Goal: Task Accomplishment & Management: Manage account settings

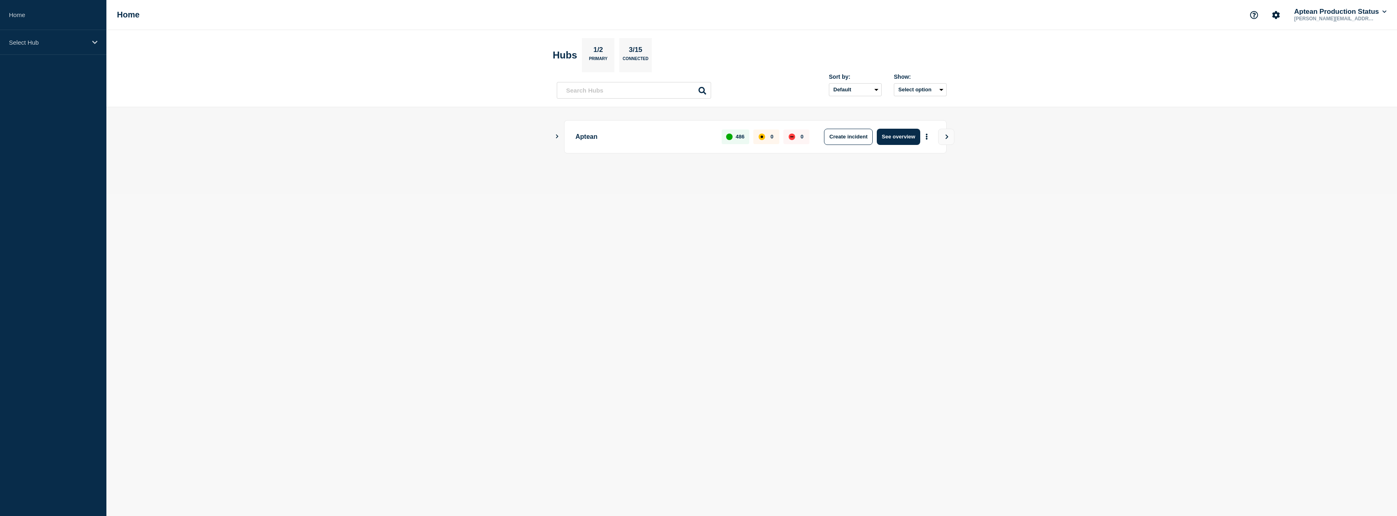
click at [558, 138] on icon "Show Connected Hubs" at bounding box center [556, 136] width 5 height 4
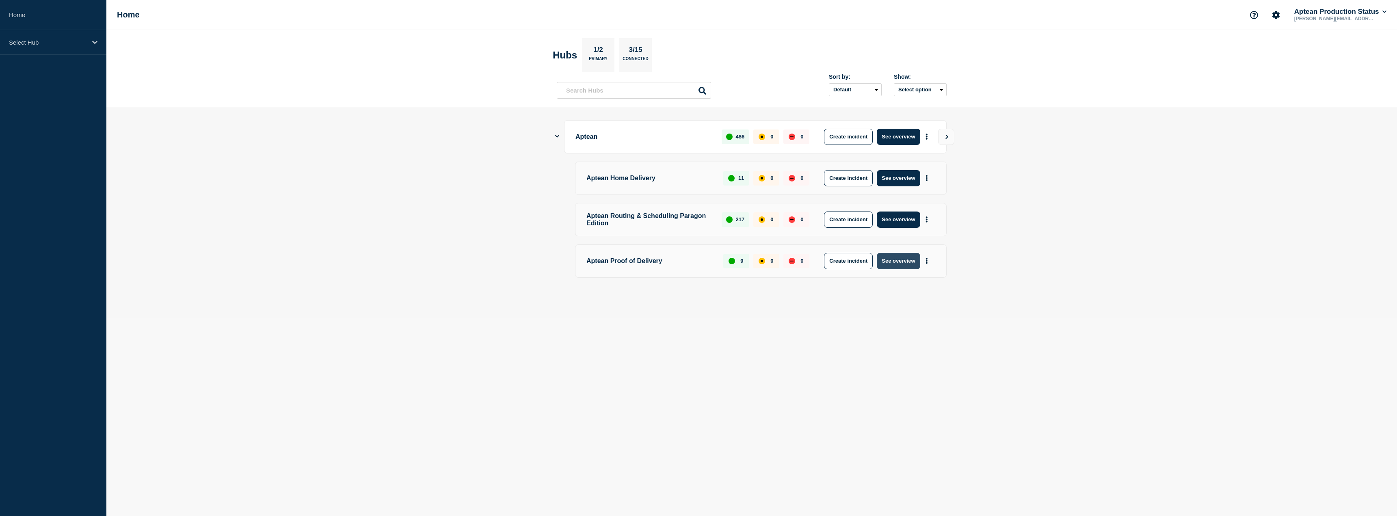
click at [901, 259] on button "See overview" at bounding box center [898, 261] width 43 height 16
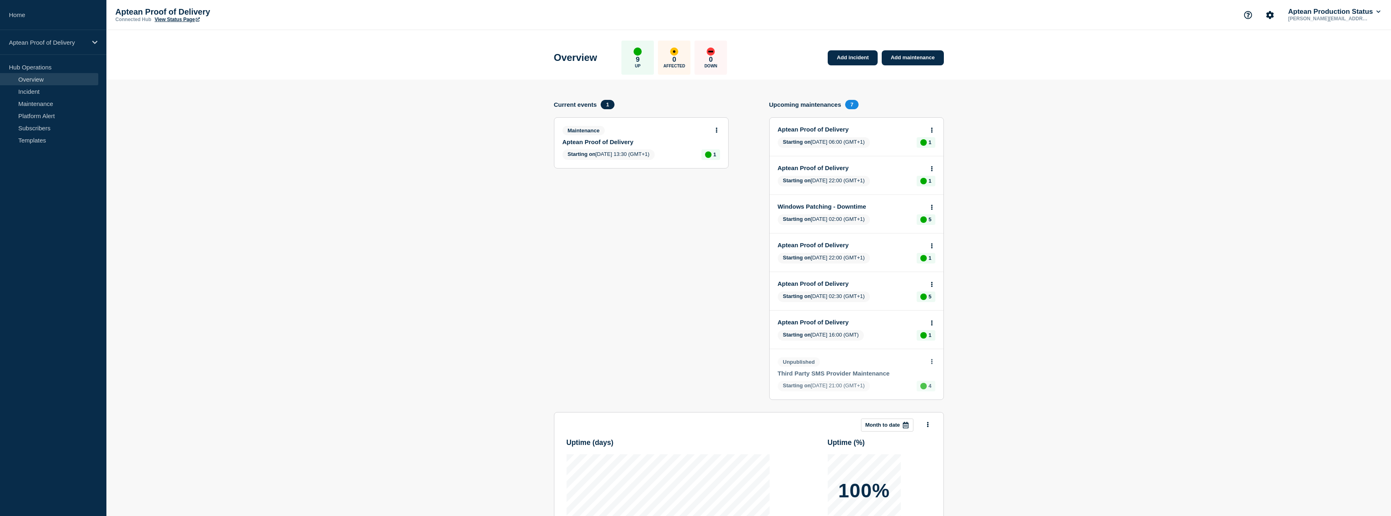
click at [627, 134] on div "Maintenance" at bounding box center [637, 130] width 151 height 9
click at [609, 146] on div "Maintenance Aptean Proof of Delivery Starting on [DATE] 13:30 (GMT+1) 1" at bounding box center [641, 143] width 174 height 50
click at [616, 142] on link "Aptean Proof of Delivery" at bounding box center [635, 141] width 147 height 7
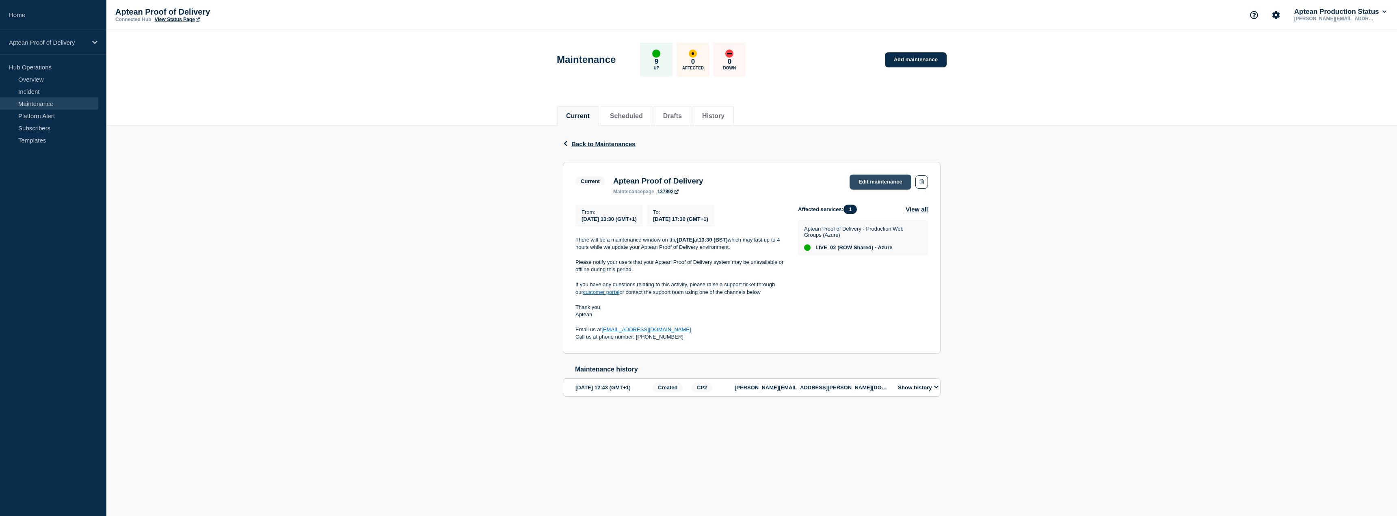
click at [880, 186] on link "Edit maintenance" at bounding box center [880, 182] width 62 height 15
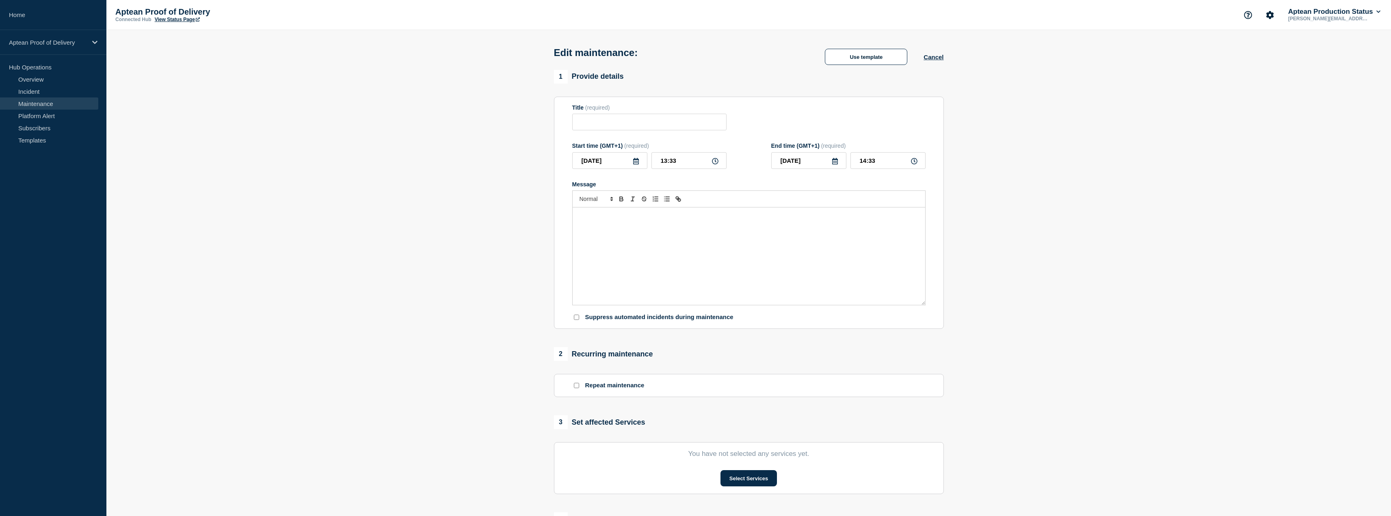
type input "Aptean Proof of Delivery"
type input "13:30"
type input "17:30"
checkbox input "true"
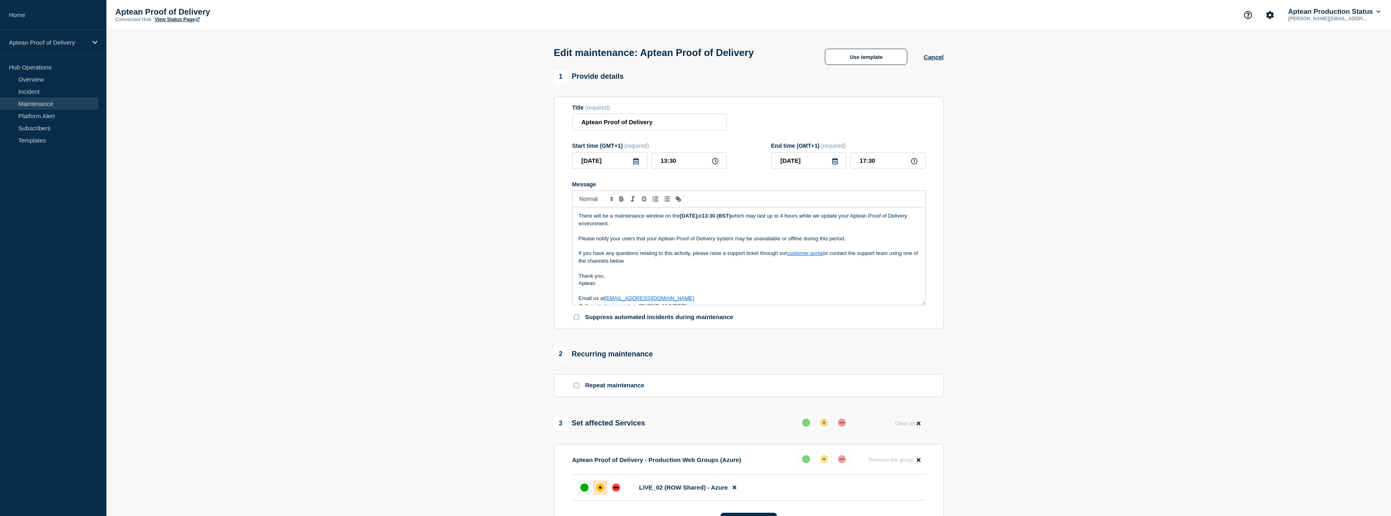
click at [603, 488] on div "affected" at bounding box center [600, 488] width 8 height 8
click at [870, 65] on button "Use template" at bounding box center [866, 57] width 82 height 16
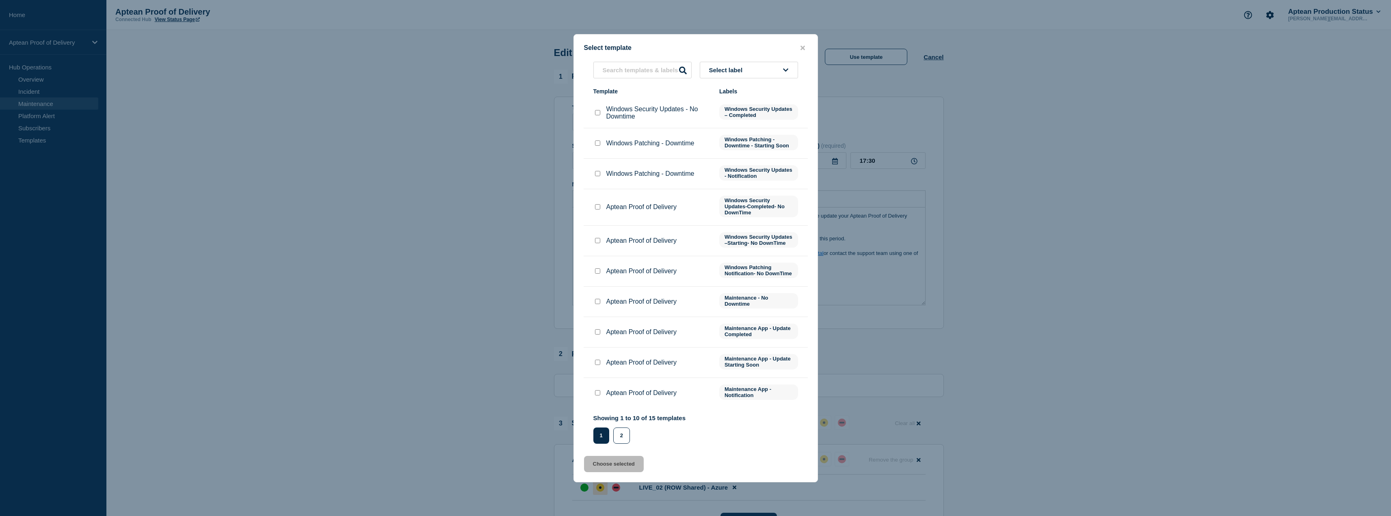
click at [596, 365] on input "Aptean Proof of Delivery checkbox" at bounding box center [597, 362] width 5 height 5
checkbox input "true"
click at [618, 472] on button "Choose selected" at bounding box center [614, 464] width 60 height 16
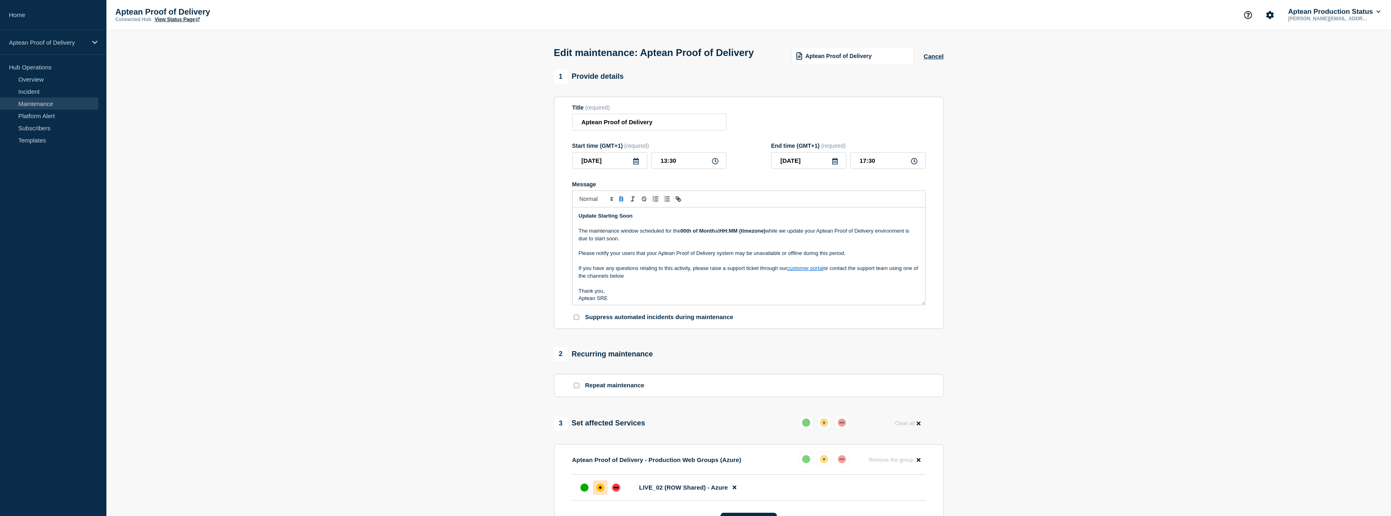
click at [659, 257] on p "Please notify your users that your Aptean Proof of Delivery system may be unava…" at bounding box center [749, 253] width 340 height 7
drag, startPoint x: 666, startPoint y: 247, endPoint x: 771, endPoint y: 244, distance: 104.8
click at [771, 242] on p "The maintenance window scheduled for the 00th of Month at HH:MM (timezone) whil…" at bounding box center [749, 234] width 340 height 15
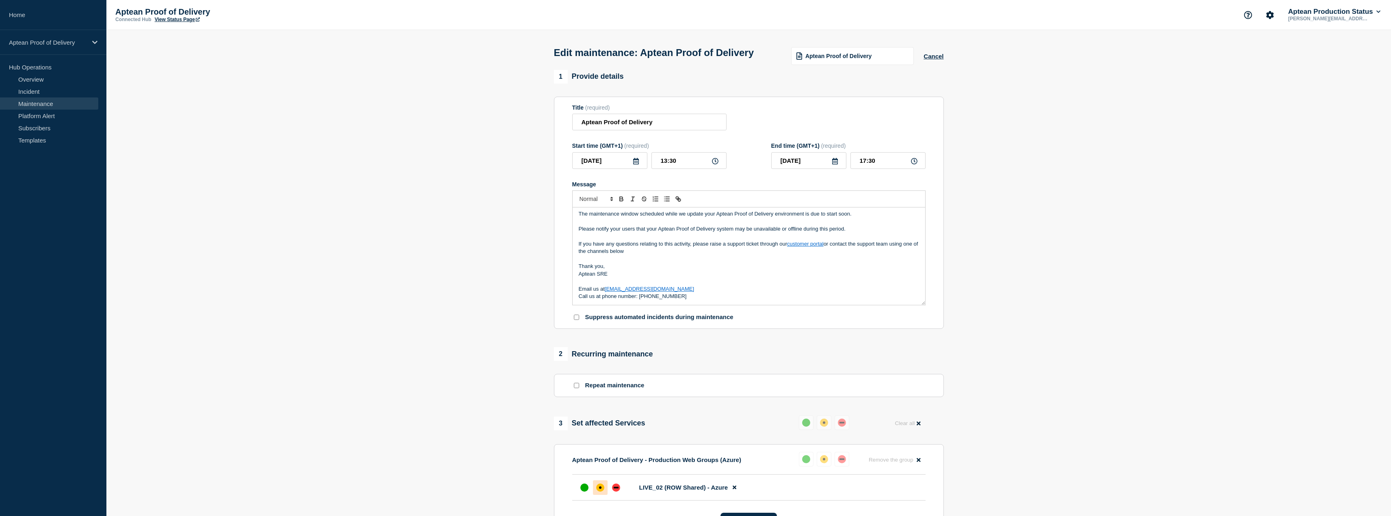
click at [618, 278] on p "Aptean SRE" at bounding box center [749, 273] width 340 height 7
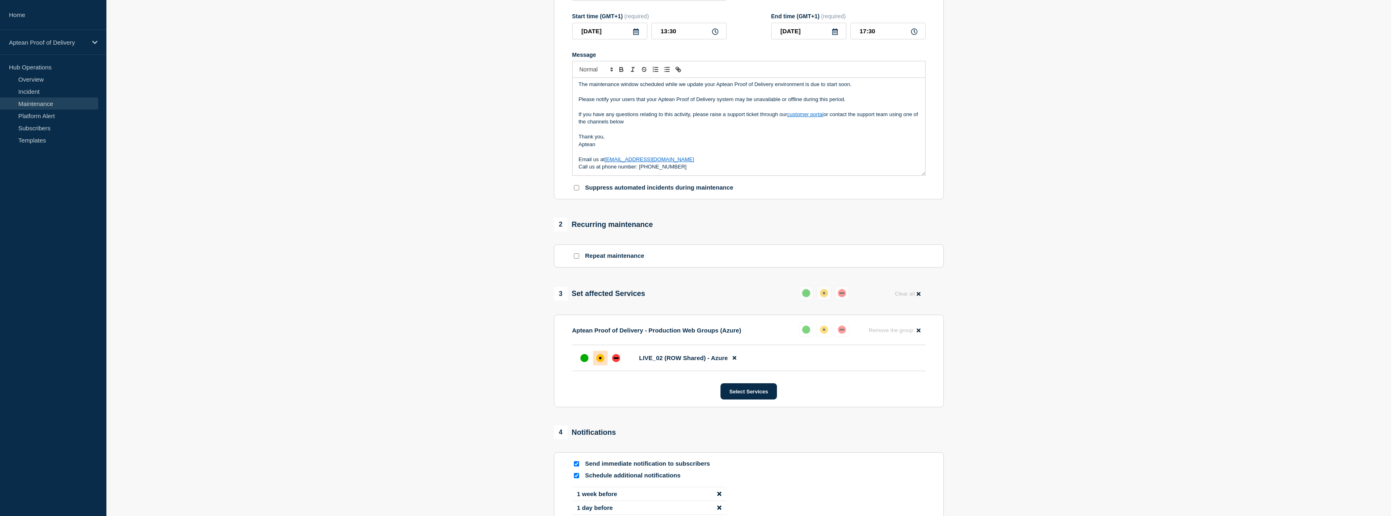
scroll to position [203, 0]
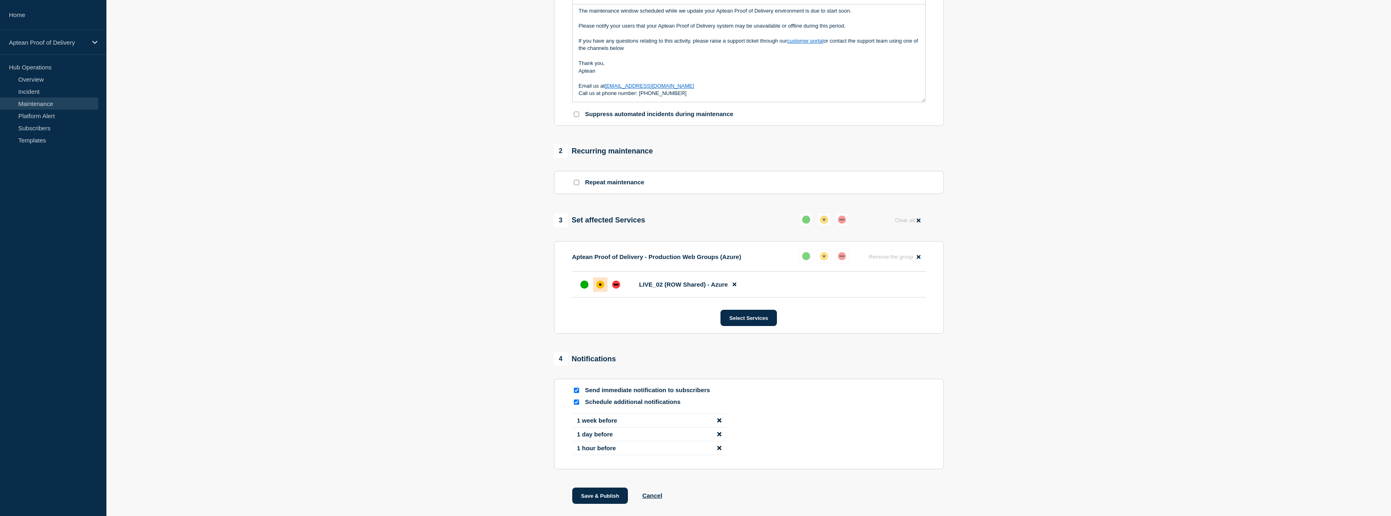
drag, startPoint x: 748, startPoint y: 335, endPoint x: 647, endPoint y: 377, distance: 109.6
click at [638, 387] on div "1 Provide details Title (required) Aptean Proof of Delivery Start time (GMT+1) …" at bounding box center [748, 196] width 399 height 658
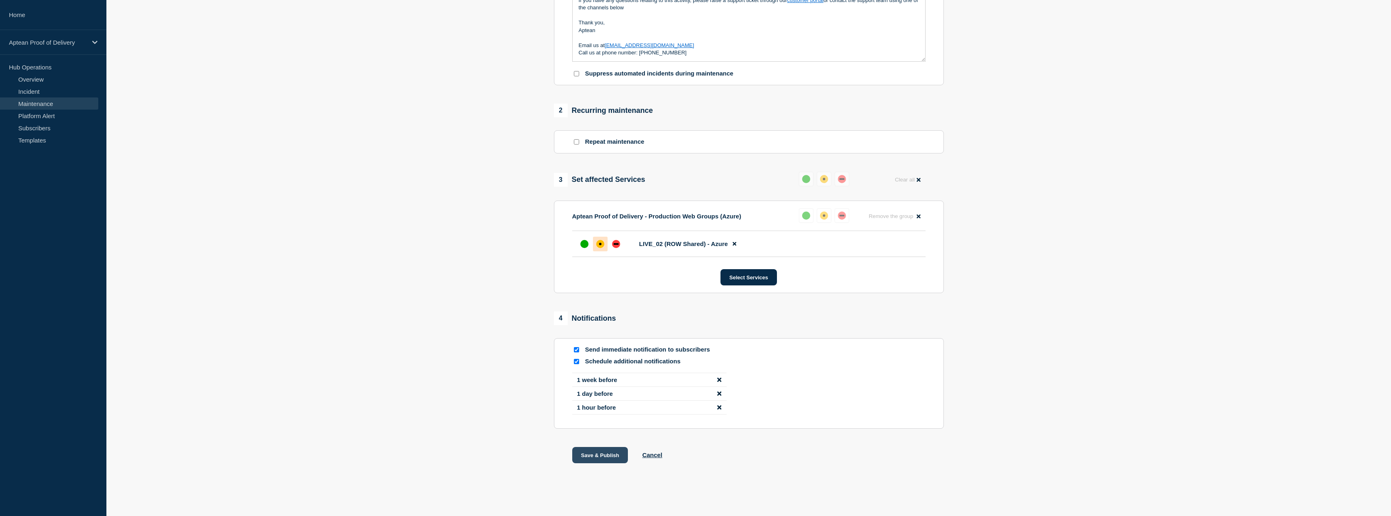
click at [602, 457] on button "Save & Publish" at bounding box center [600, 455] width 56 height 16
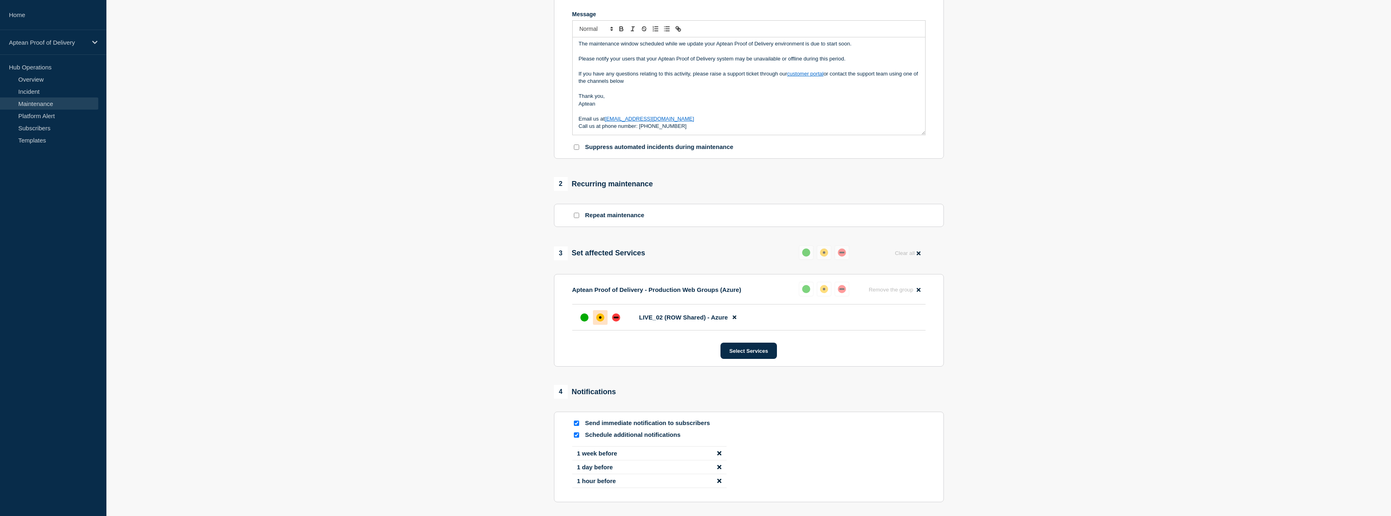
scroll to position [155, 0]
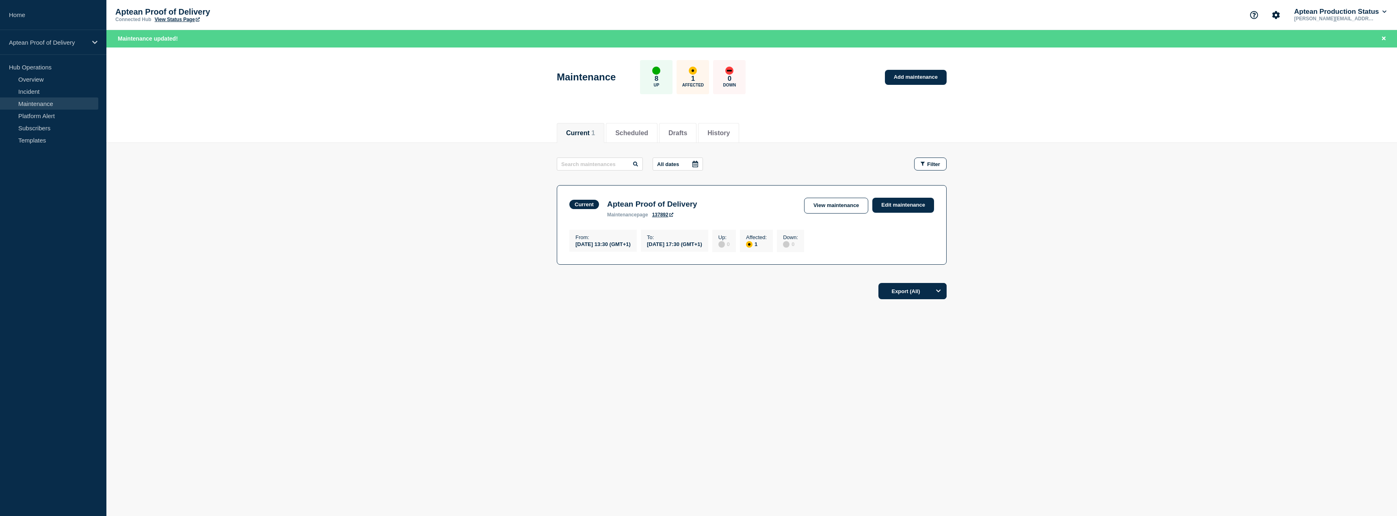
click at [644, 208] on h3 "Aptean Proof of Delivery" at bounding box center [652, 204] width 90 height 9
click at [847, 196] on section "Current Aptean Proof of Delivery maintenance page 137892 View maintenance Edit …" at bounding box center [752, 225] width 390 height 80
click at [843, 204] on link "View maintenance" at bounding box center [836, 206] width 64 height 16
